Goal: Check status

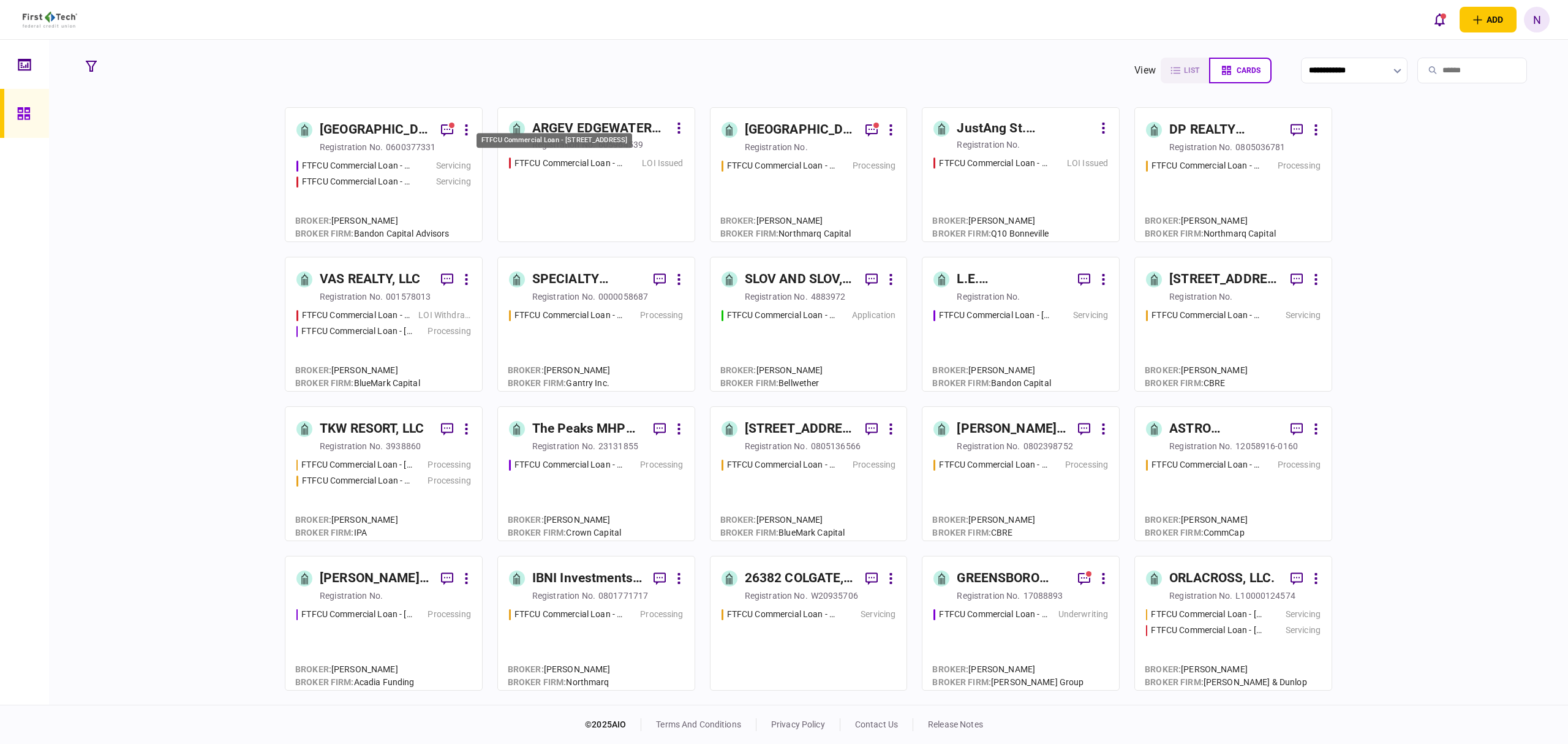
click at [586, 165] on div "FTFCU Commercial Loan - [STREET_ADDRESS]" at bounding box center [569, 163] width 110 height 13
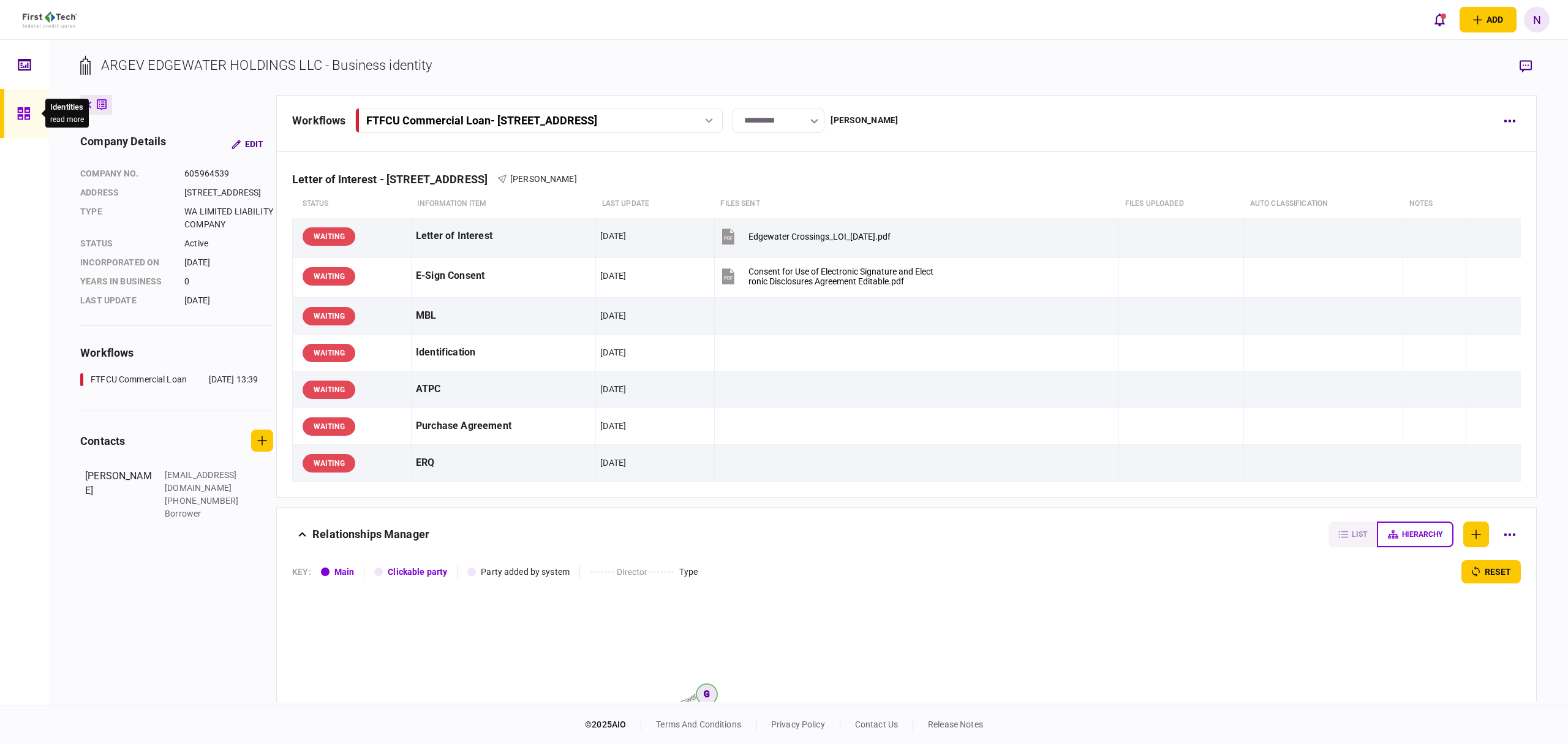
click at [7, 106] on link at bounding box center [25, 113] width 49 height 49
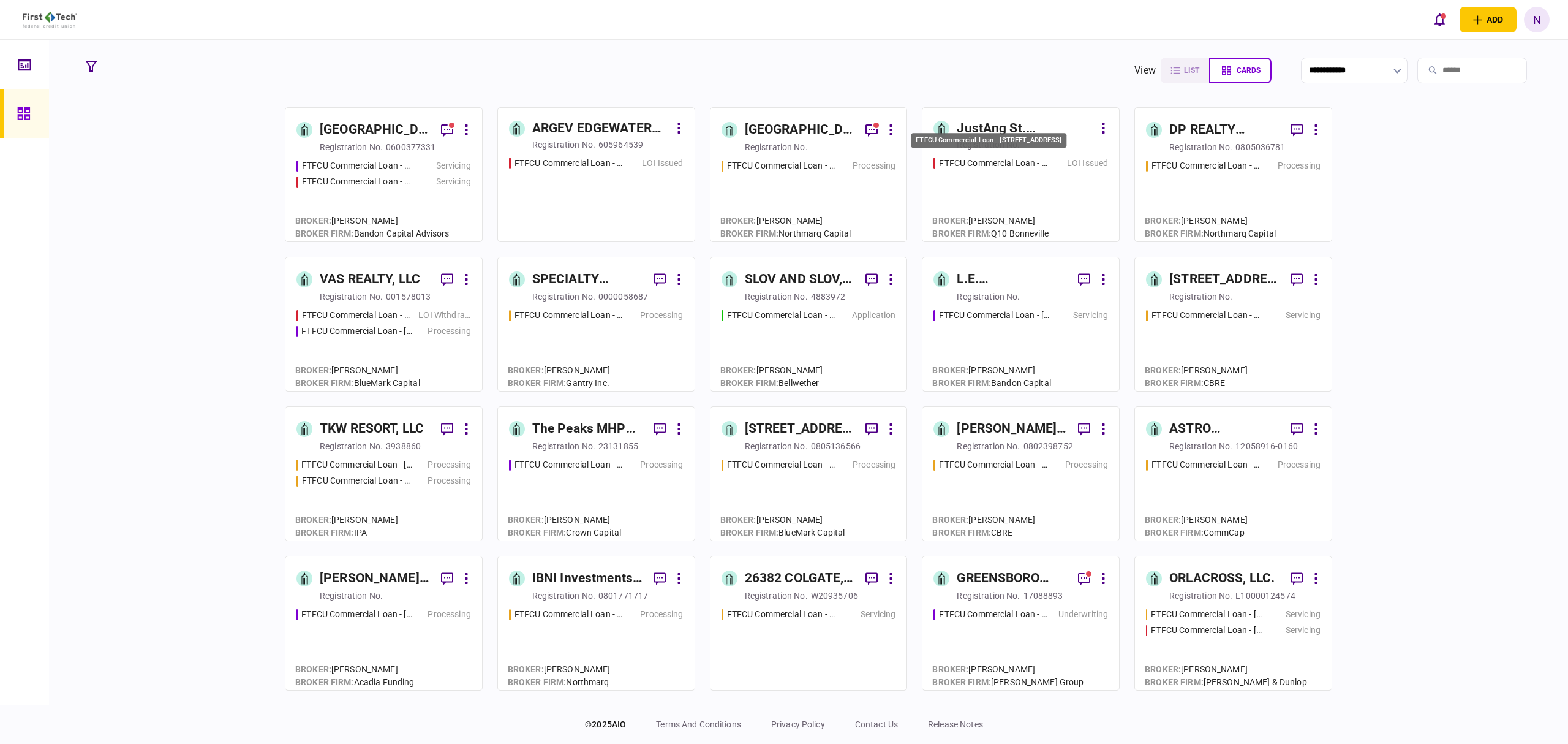
click at [1023, 157] on div "FTFCU Commercial Loan - [STREET_ADDRESS]" at bounding box center [994, 163] width 110 height 13
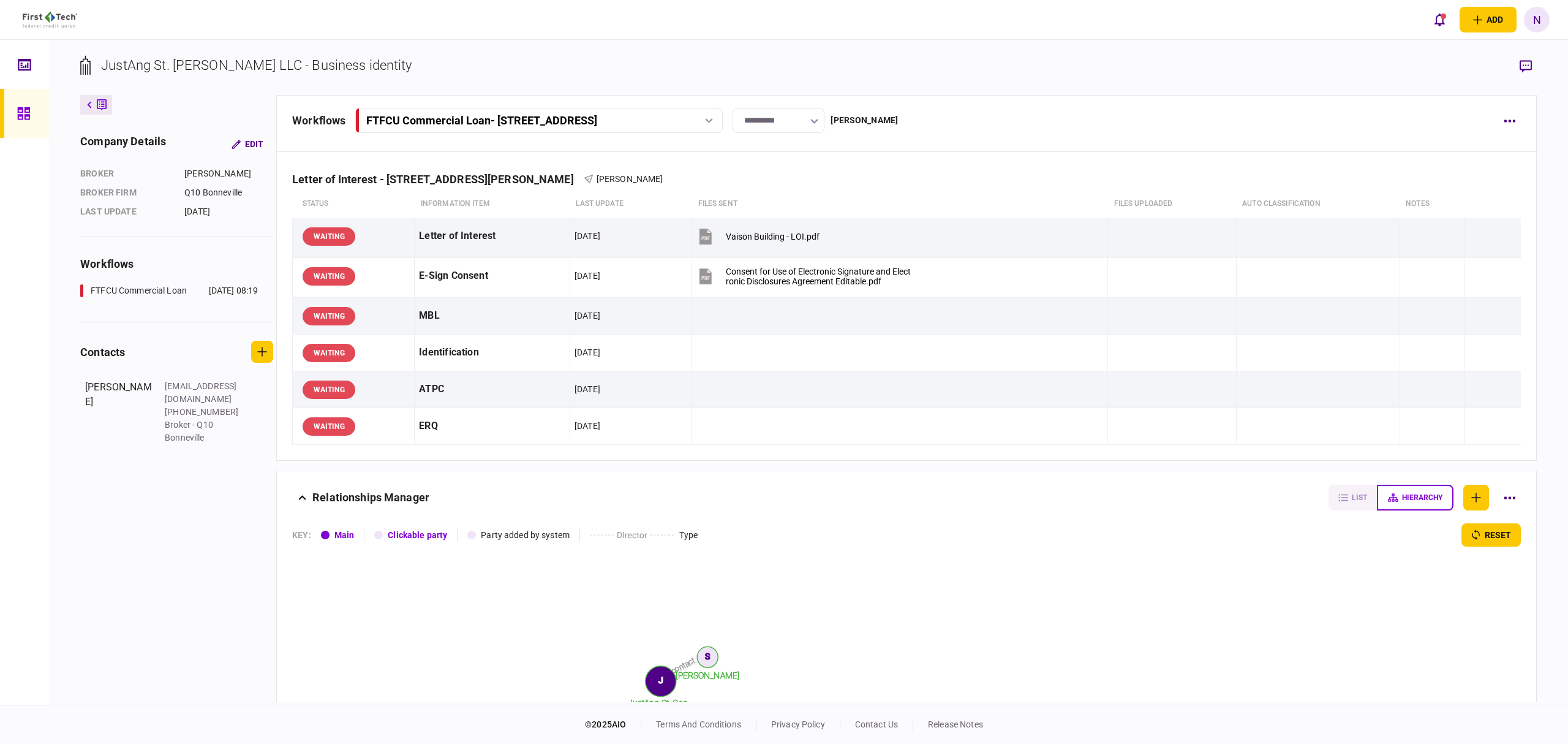
click at [11, 109] on link at bounding box center [25, 113] width 49 height 49
